Goal: Information Seeking & Learning: Check status

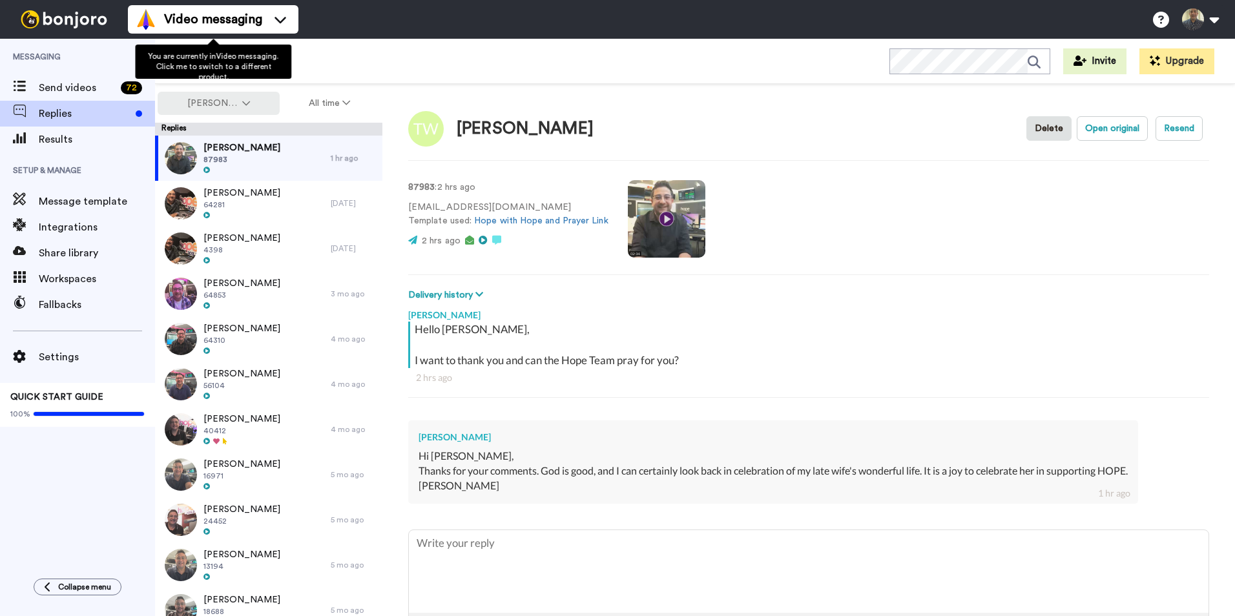
scroll to position [51, 0]
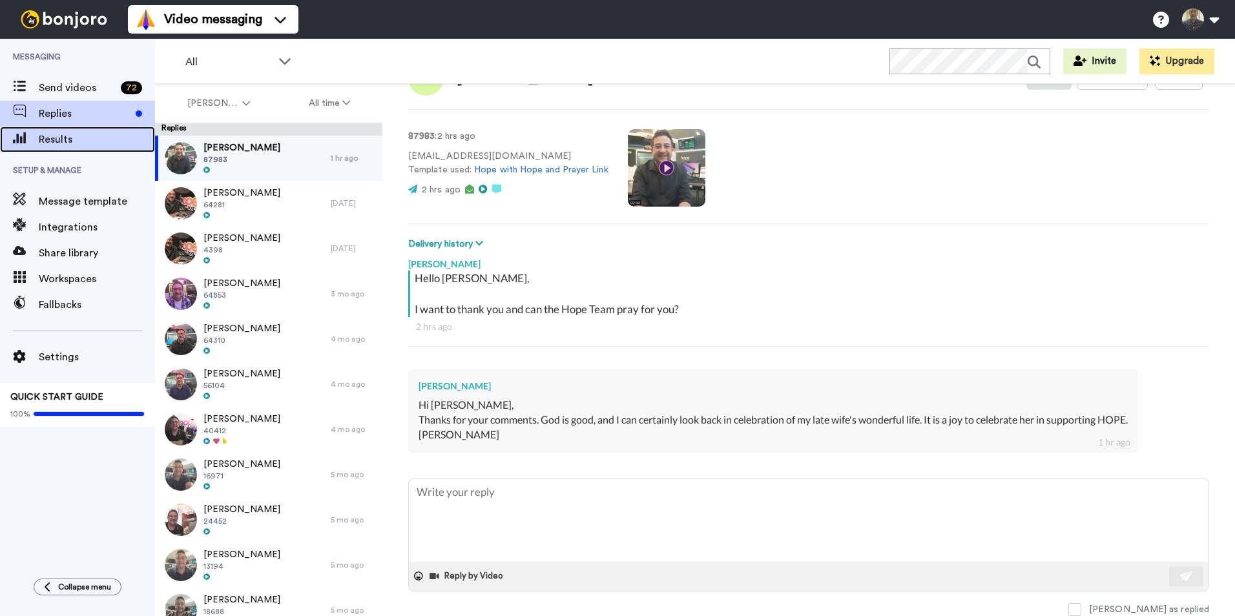
click at [61, 140] on span "Results" at bounding box center [97, 140] width 116 height 16
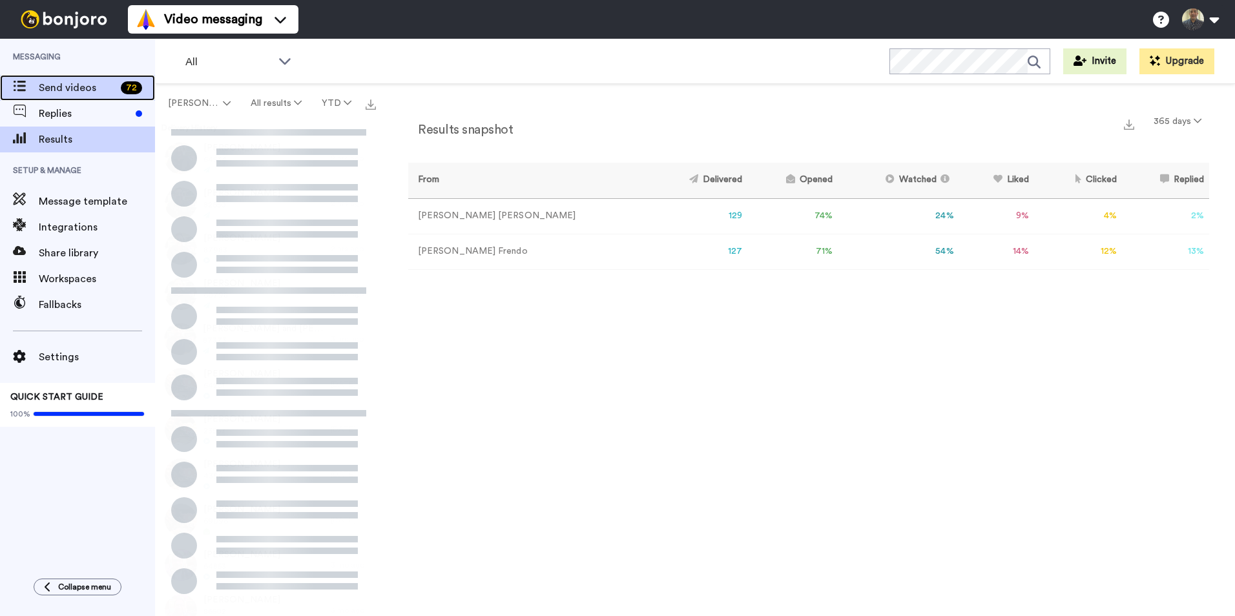
click at [72, 98] on div "Send videos 72" at bounding box center [77, 88] width 155 height 26
